Goal: Communication & Community: Answer question/provide support

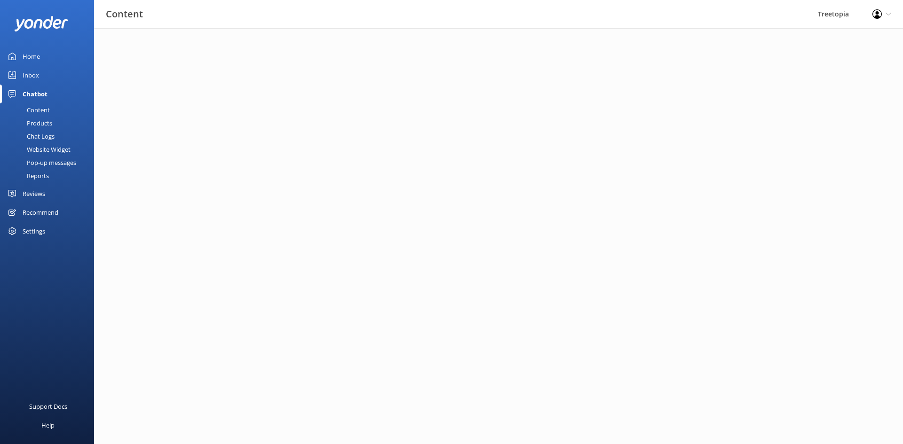
click at [16, 77] on link "Inbox" at bounding box center [47, 75] width 94 height 19
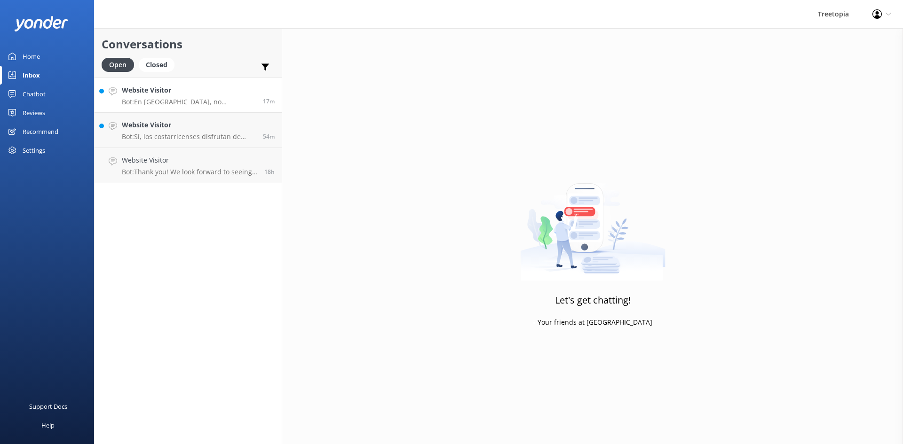
click at [150, 100] on p "Bot: En [GEOGRAPHIC_DATA], no ofrecemos la posición de «Superman» debido a las …" at bounding box center [189, 102] width 134 height 8
